Goal: Task Accomplishment & Management: Manage account settings

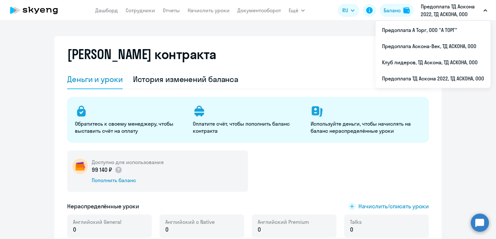
select select "english_adult_not_native_speaker"
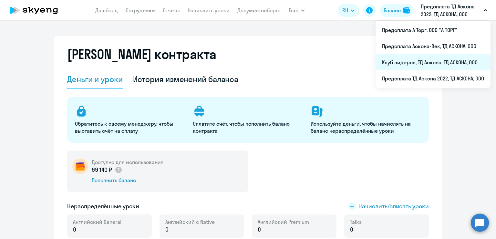
click at [423, 61] on li "Клуб лидеров, ТД Аскона, ТД АСКОНА, ООО" at bounding box center [433, 62] width 115 height 16
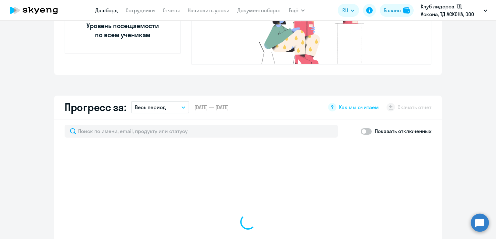
scroll to position [387, 0]
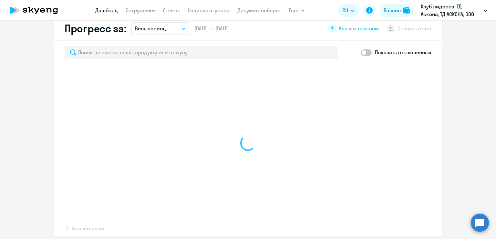
select select "30"
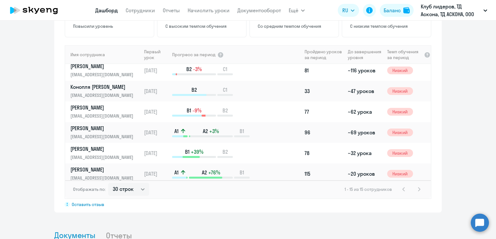
scroll to position [0, 0]
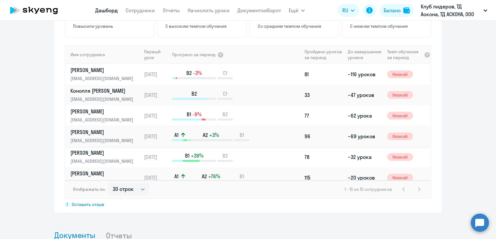
click at [255, 131] on div "A1 A2 +3% B1" at bounding box center [236, 136] width 129 height 10
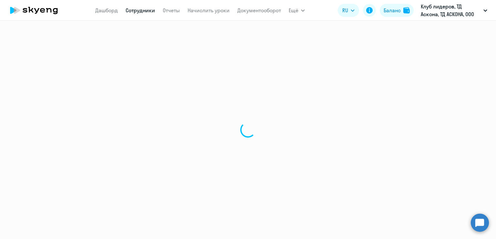
select select "english"
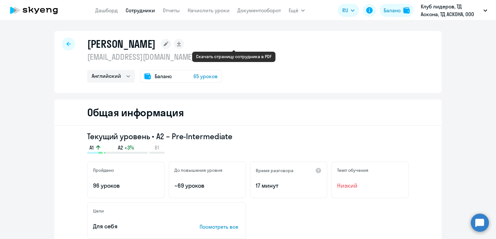
click at [184, 45] on rect at bounding box center [179, 44] width 10 height 10
select select "english"
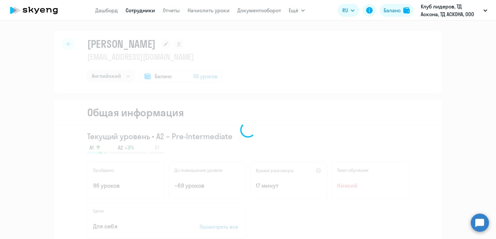
select select "english"
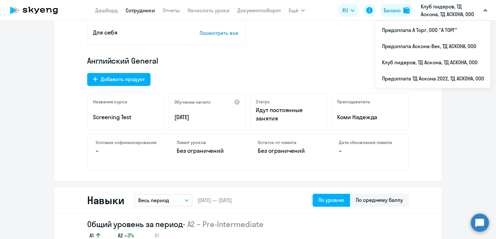
scroll to position [161, 0]
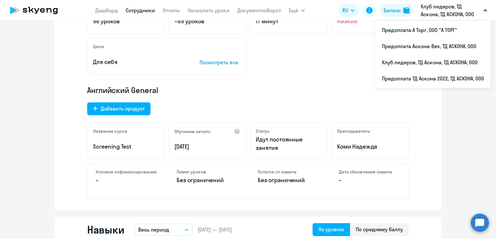
click at [387, 199] on div "Текущий уровень • A2 – Pre-Intermediate A1 A2 +3% B1 Пройдено 96 уроков До повы…" at bounding box center [247, 86] width 387 height 249
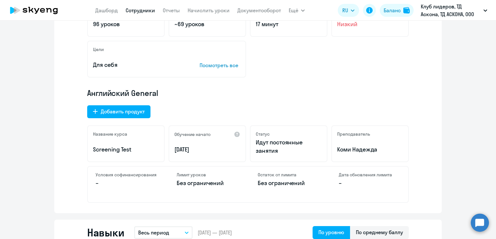
click at [394, 225] on div "Навыки Весь период – [DATE] — [DATE] По уровню По среднему баллу" at bounding box center [247, 233] width 387 height 26
click at [395, 228] on div "По среднему баллу" at bounding box center [379, 232] width 59 height 13
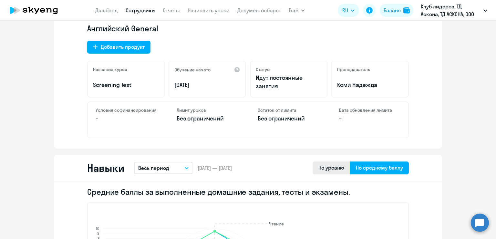
click at [323, 169] on div "По уровню" at bounding box center [331, 168] width 26 height 8
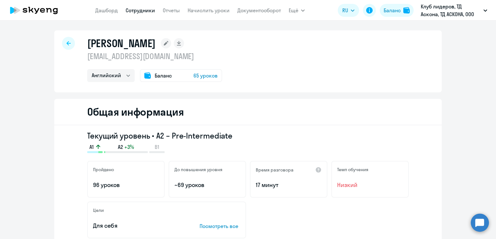
scroll to position [0, 0]
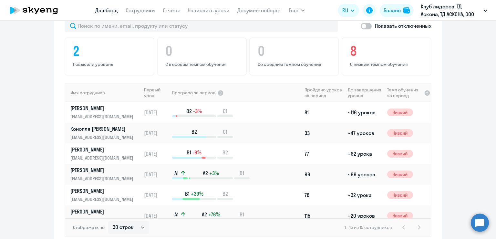
scroll to position [425, 0]
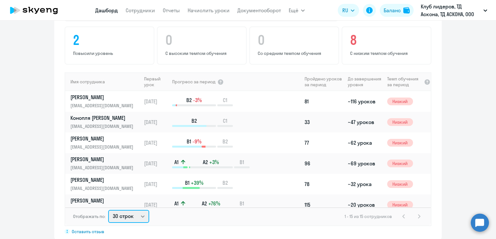
click at [145, 210] on select "30 строк 50 строк 100 строк" at bounding box center [128, 216] width 41 height 13
select select "100"
click at [108, 210] on select "30 строк 50 строк 100 строк" at bounding box center [128, 216] width 41 height 13
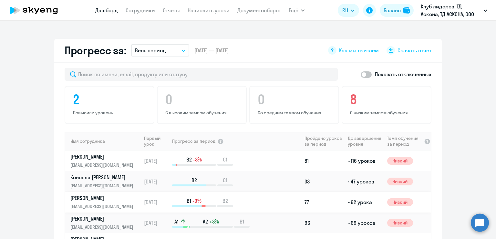
scroll to position [360, 0]
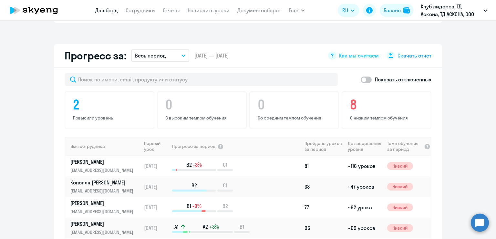
click at [398, 52] on span "Скачать отчет" at bounding box center [414, 55] width 34 height 7
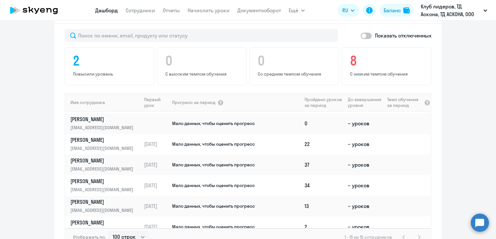
scroll to position [194, 0]
